Goal: Task Accomplishment & Management: Manage account settings

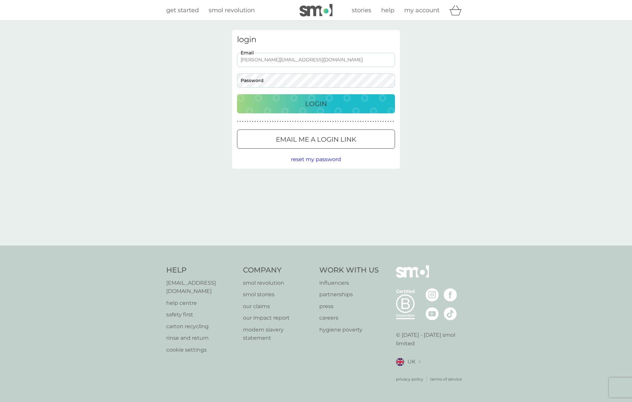
type input "[PERSON_NAME][EMAIL_ADDRESS][DOMAIN_NAME]"
click at [318, 102] on p "Login" at bounding box center [316, 103] width 22 height 11
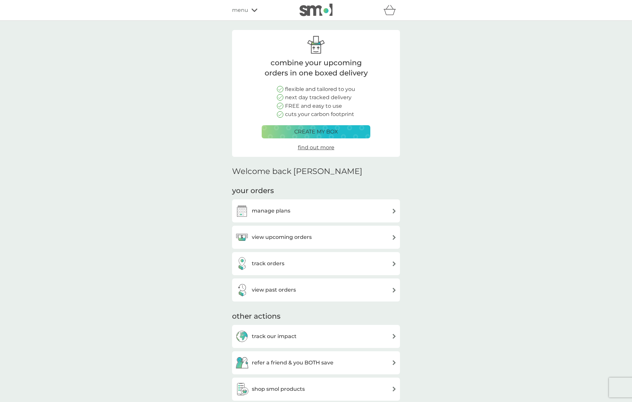
click at [294, 204] on div "manage plans" at bounding box center [315, 210] width 161 height 13
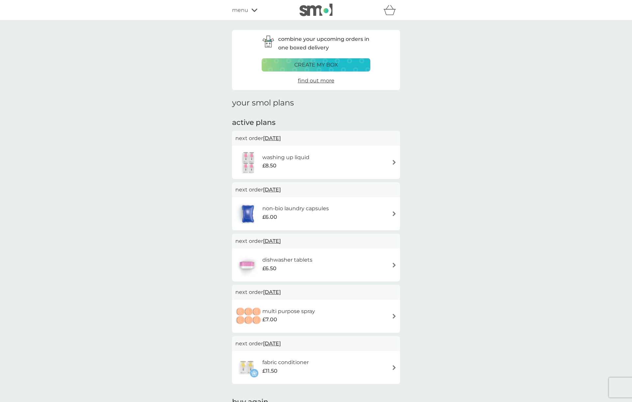
click at [394, 162] on img at bounding box center [394, 162] width 5 height 5
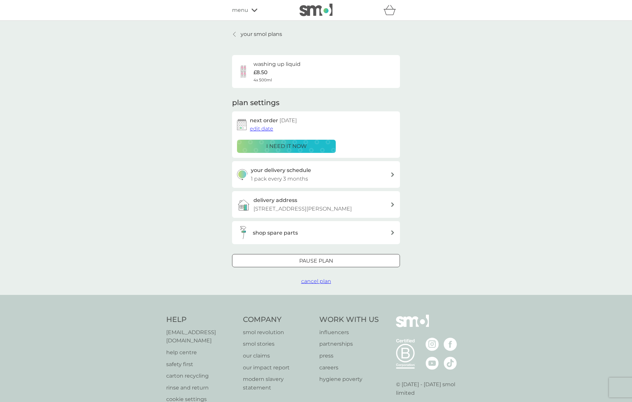
click at [265, 129] on span "edit date" at bounding box center [261, 128] width 23 height 6
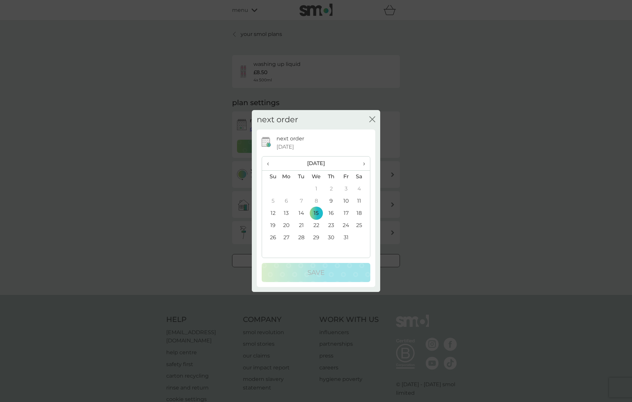
click at [346, 237] on td "31" at bounding box center [346, 237] width 15 height 12
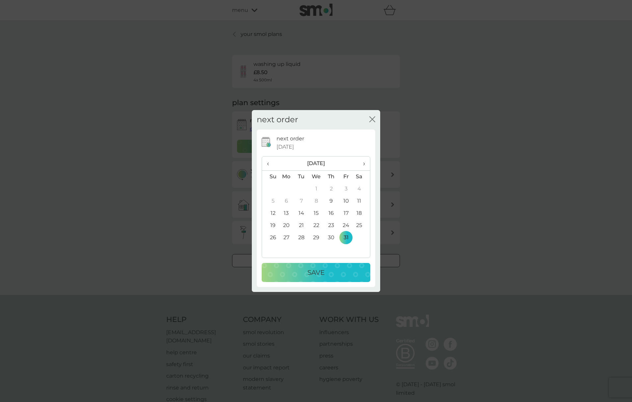
click at [337, 271] on div "Save" at bounding box center [315, 272] width 95 height 11
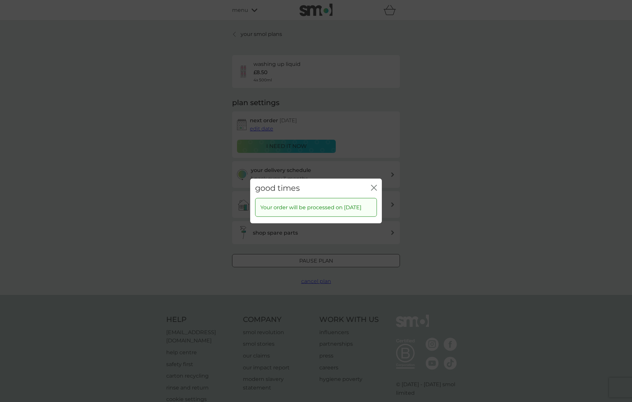
click at [372, 185] on icon "close" at bounding box center [374, 188] width 6 height 6
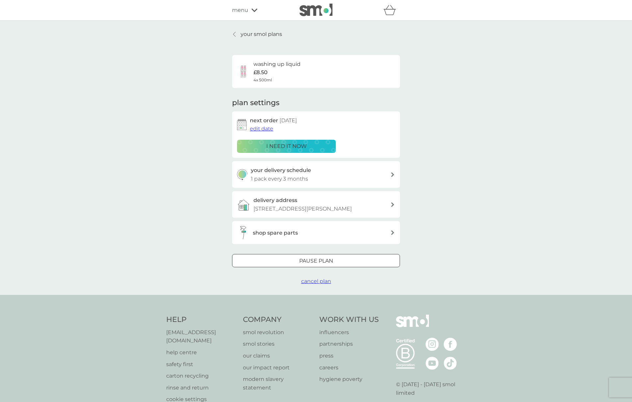
click at [266, 35] on p "your smol plans" at bounding box center [261, 34] width 41 height 9
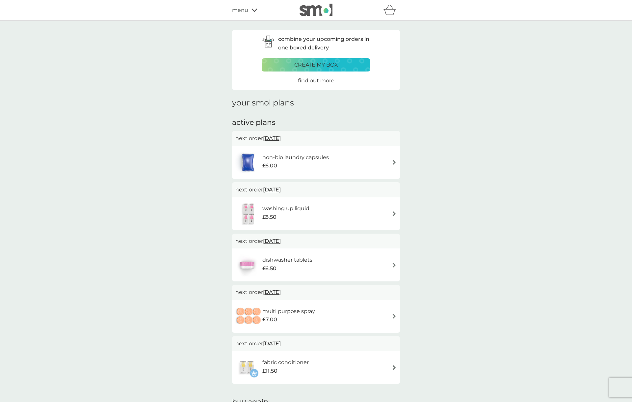
click at [392, 160] on img at bounding box center [394, 162] width 5 height 5
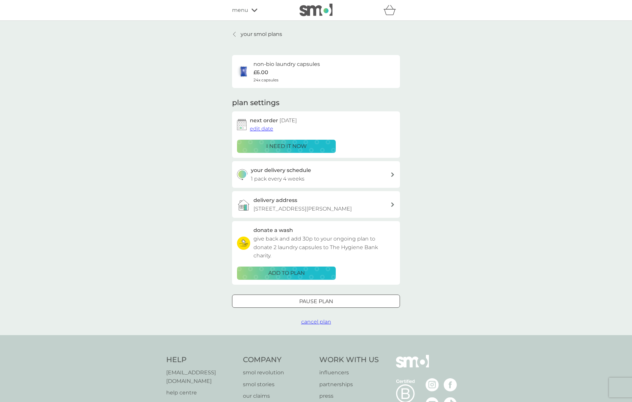
click at [266, 129] on span "edit date" at bounding box center [261, 128] width 23 height 6
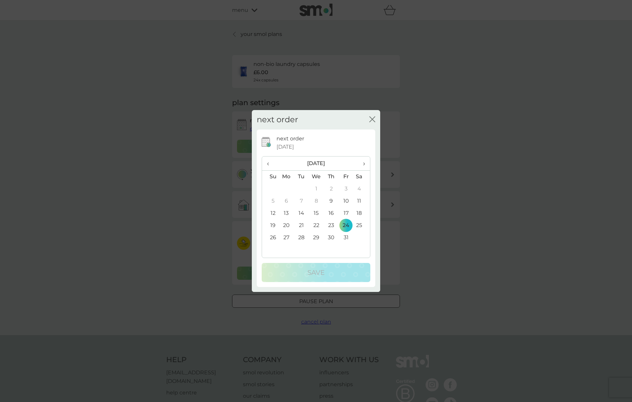
click at [347, 234] on td "31" at bounding box center [346, 237] width 15 height 12
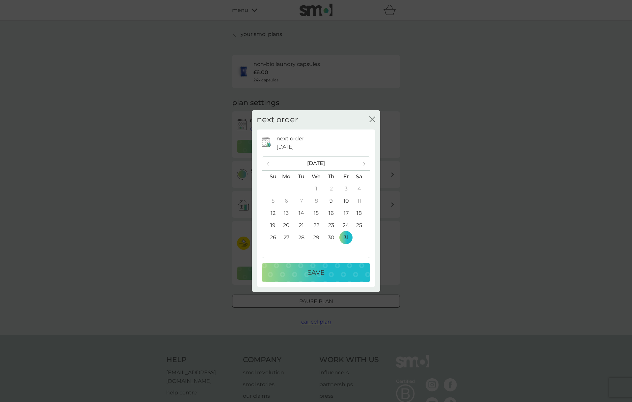
click at [339, 271] on div "Save" at bounding box center [315, 272] width 95 height 11
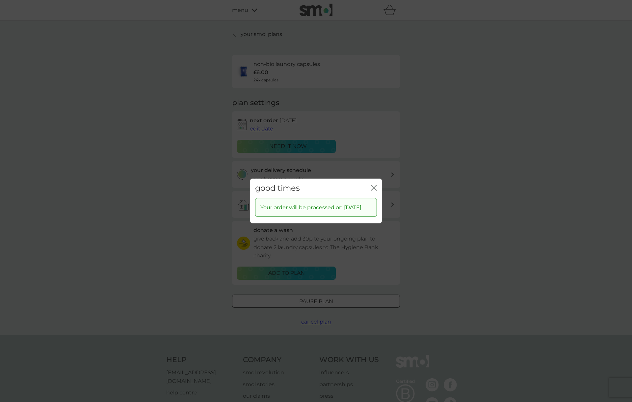
click at [372, 185] on icon "close" at bounding box center [374, 188] width 6 height 6
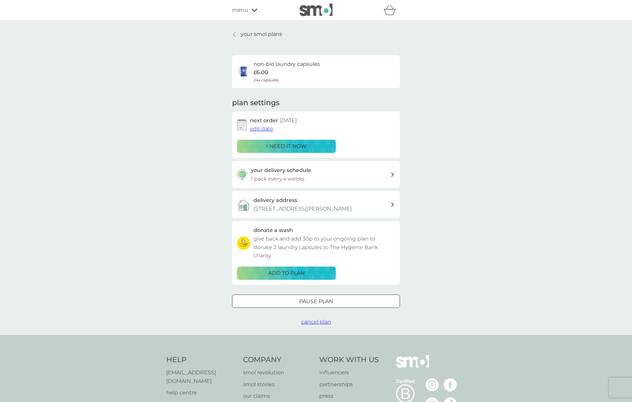
click at [261, 37] on p "your smol plans" at bounding box center [261, 34] width 41 height 9
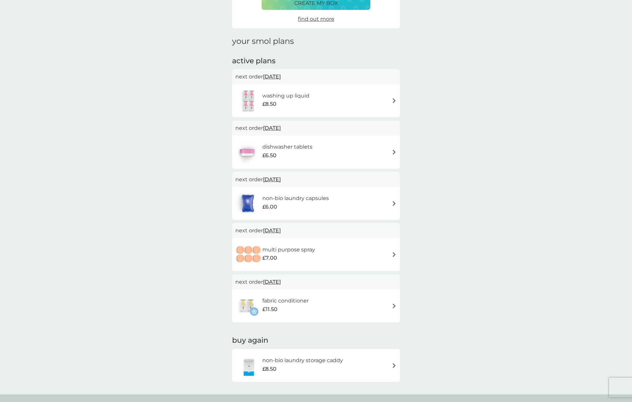
scroll to position [69, 0]
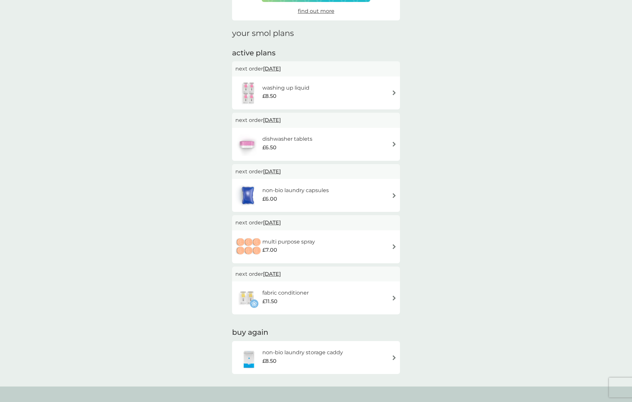
click at [281, 224] on span "20 Jan 2026" at bounding box center [272, 222] width 18 height 13
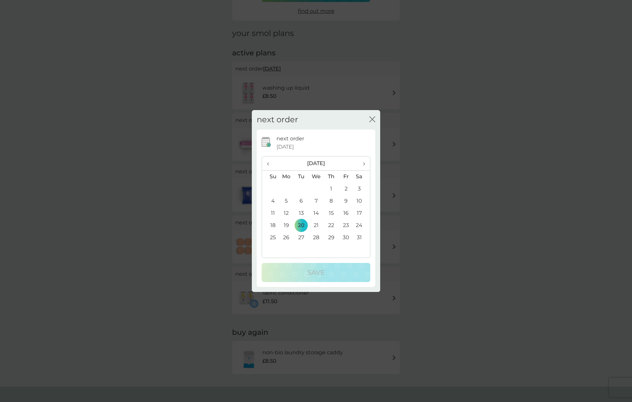
click at [365, 164] on th "›" at bounding box center [362, 163] width 16 height 14
click at [361, 239] on td "28" at bounding box center [362, 237] width 16 height 12
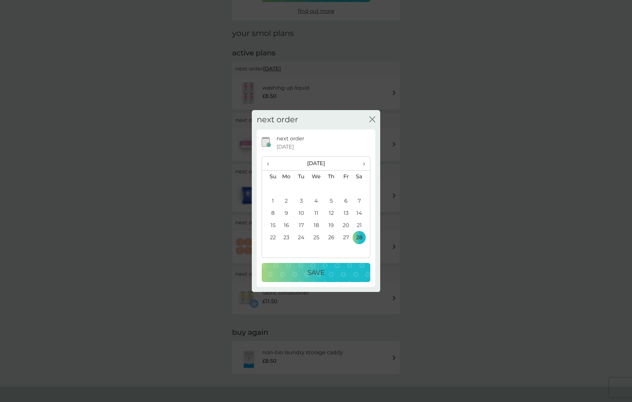
click at [339, 269] on div "Save" at bounding box center [315, 272] width 95 height 11
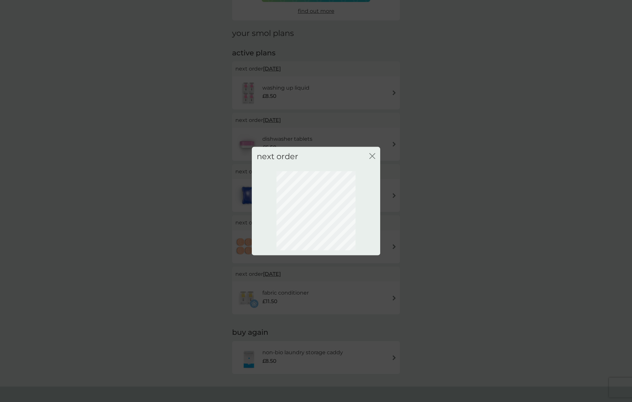
scroll to position [0, 0]
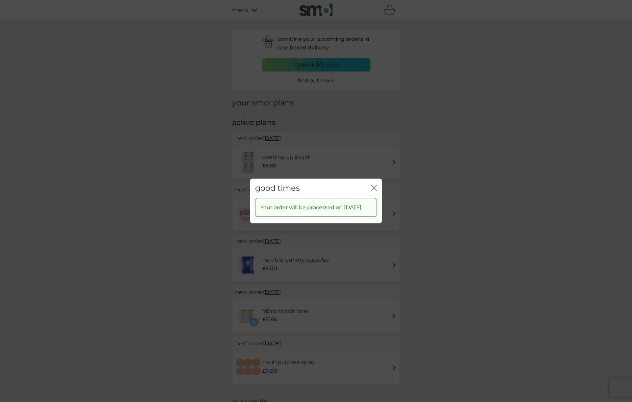
click at [373, 185] on icon "close" at bounding box center [372, 187] width 3 height 5
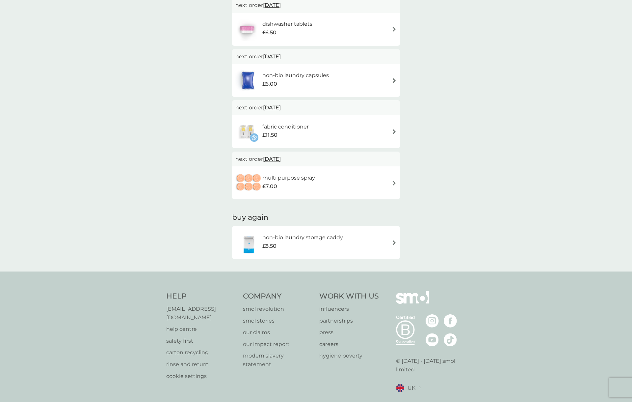
scroll to position [177, 0]
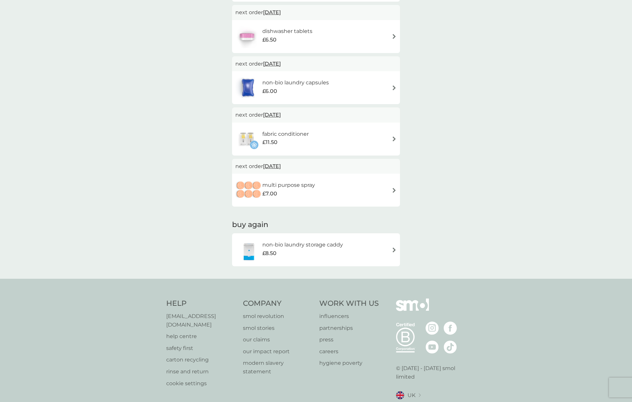
click at [394, 139] on img at bounding box center [394, 138] width 5 height 5
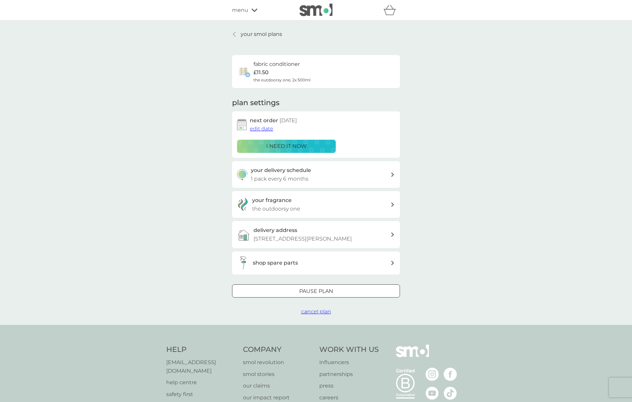
click at [266, 129] on span "edit date" at bounding box center [261, 128] width 23 height 6
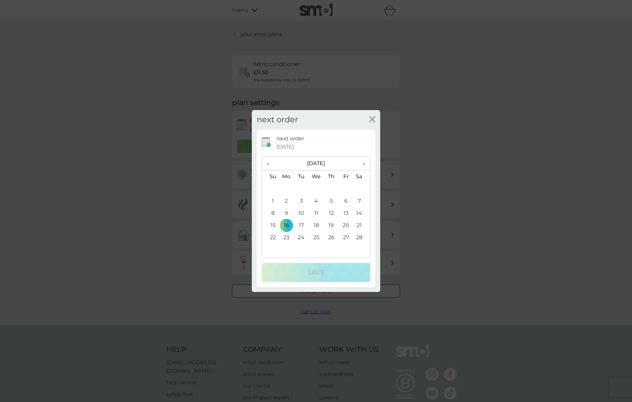
click at [358, 238] on td "28" at bounding box center [362, 237] width 16 height 12
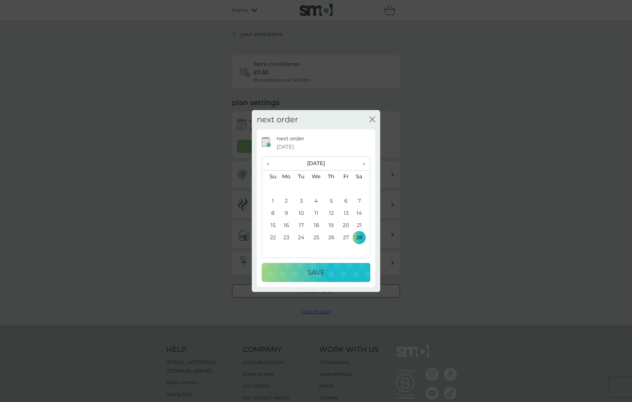
click at [333, 264] on button "Save" at bounding box center [316, 272] width 109 height 19
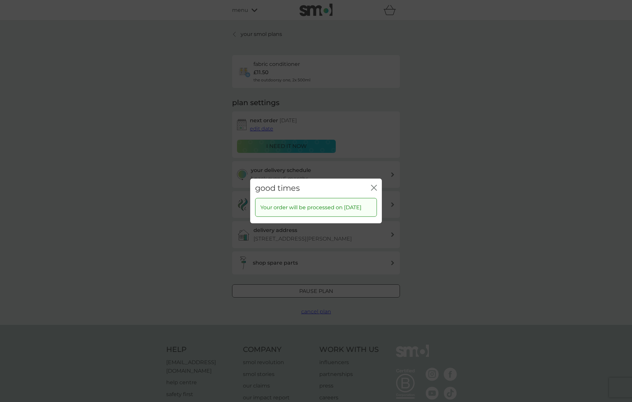
click at [375, 185] on icon "close" at bounding box center [375, 187] width 3 height 5
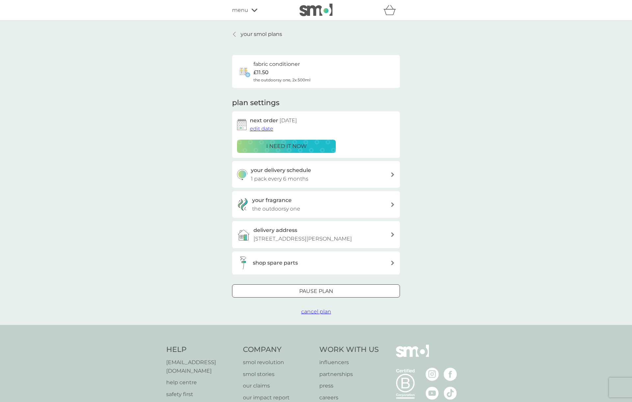
click at [257, 35] on p "your smol plans" at bounding box center [261, 34] width 41 height 9
